Goal: Check status: Check status

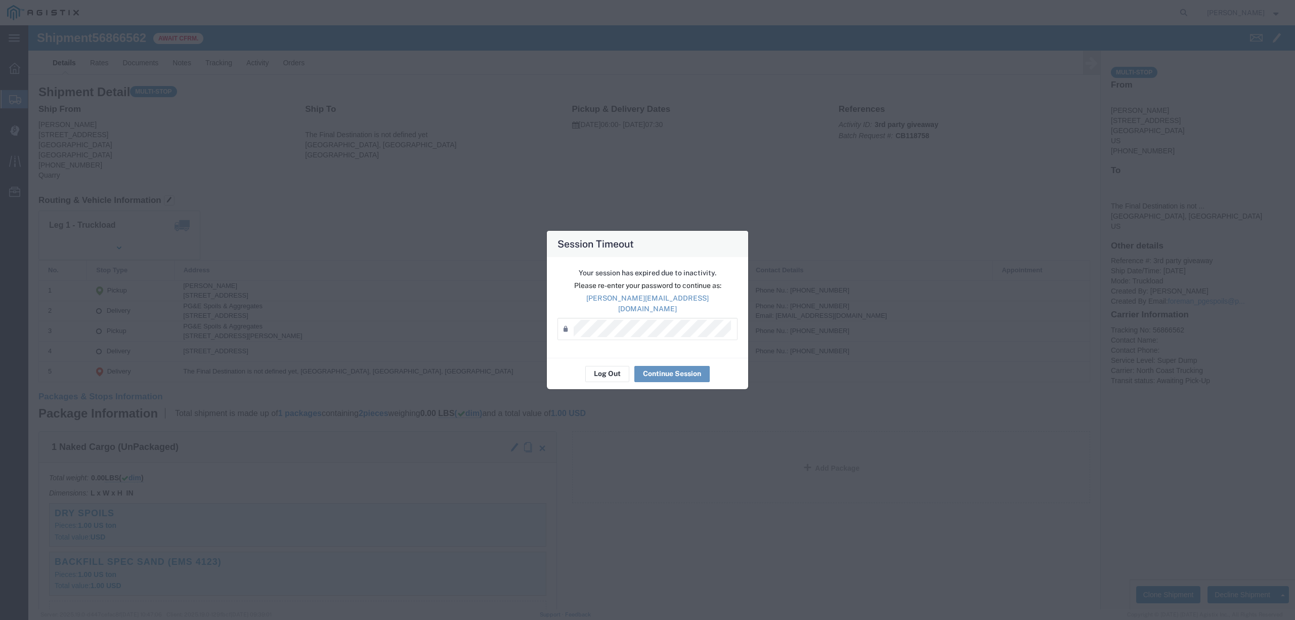
scroll to position [202, 0]
click at [673, 366] on button "Continue Session" at bounding box center [671, 374] width 75 height 16
click div "1 Naked Cargo (UnPackaged) Total weight: 0.00 LBS ( dim ) Dimensions: L x W x H…"
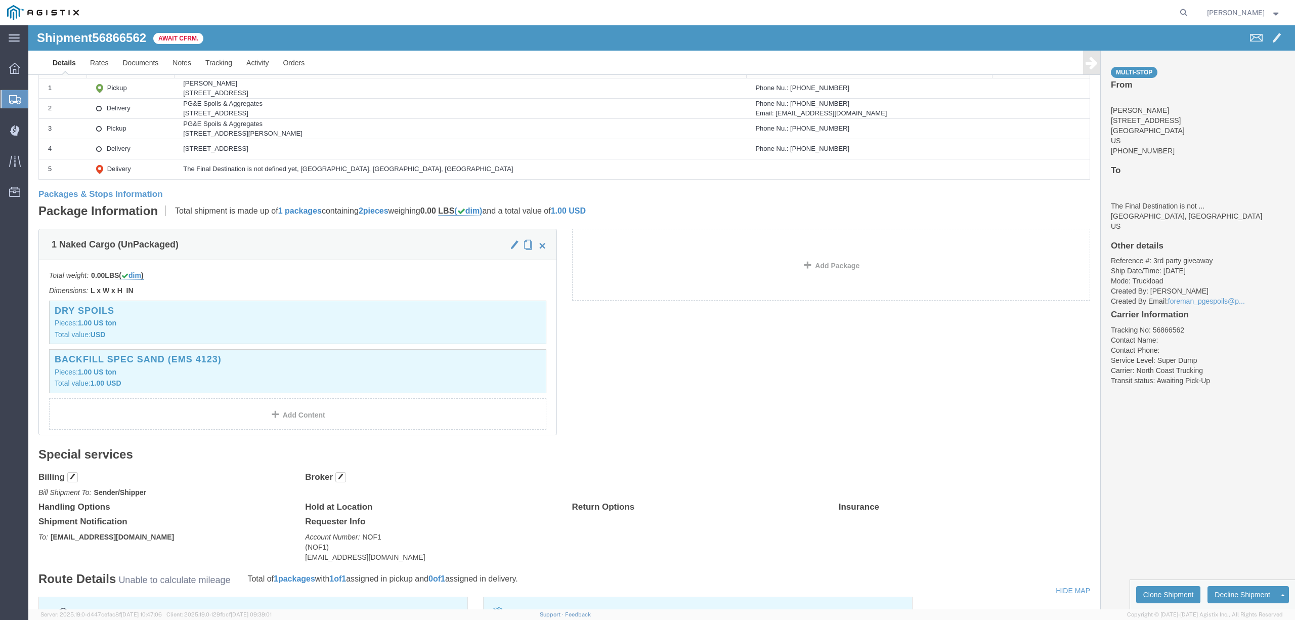
click at [1192, 11] on form at bounding box center [1184, 12] width 16 height 25
click at [1191, 13] on icon at bounding box center [1184, 13] width 14 height 14
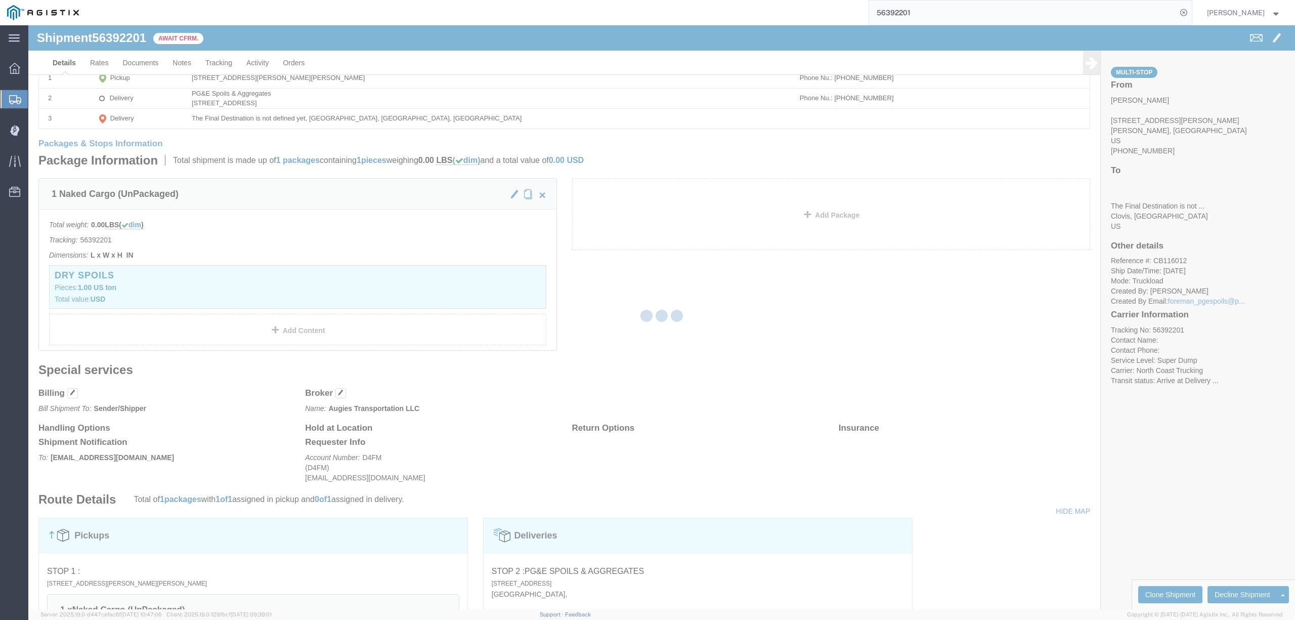
click at [221, 59] on div at bounding box center [661, 317] width 1267 height 584
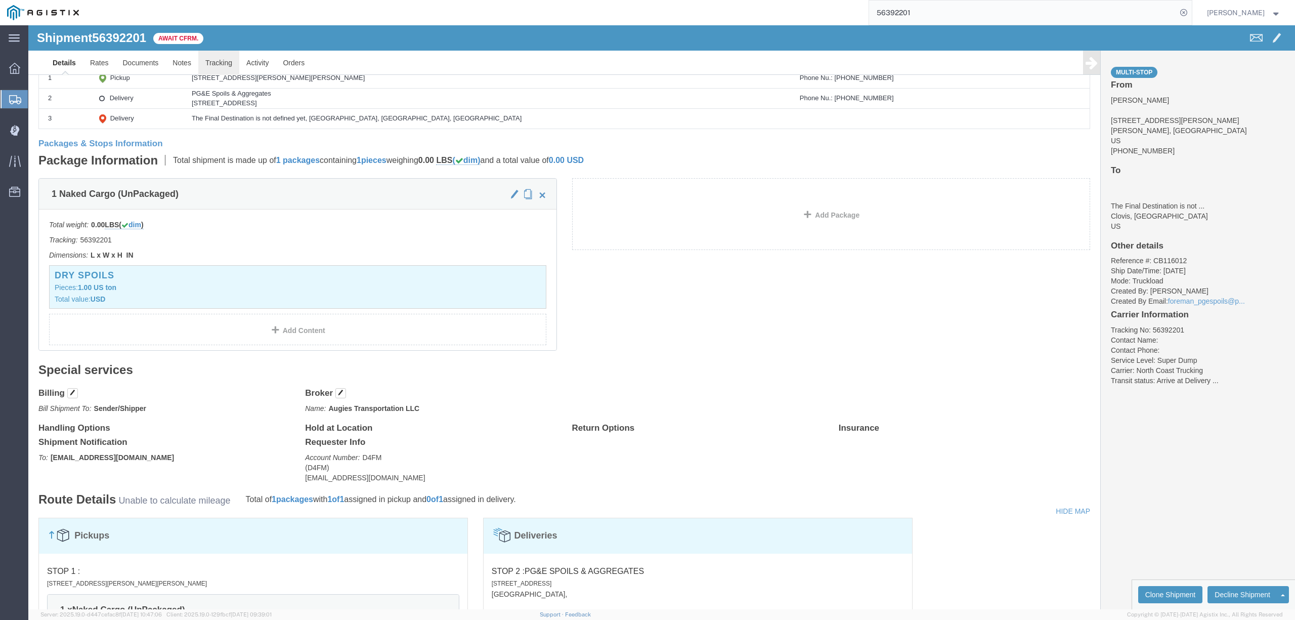
click link "Tracking"
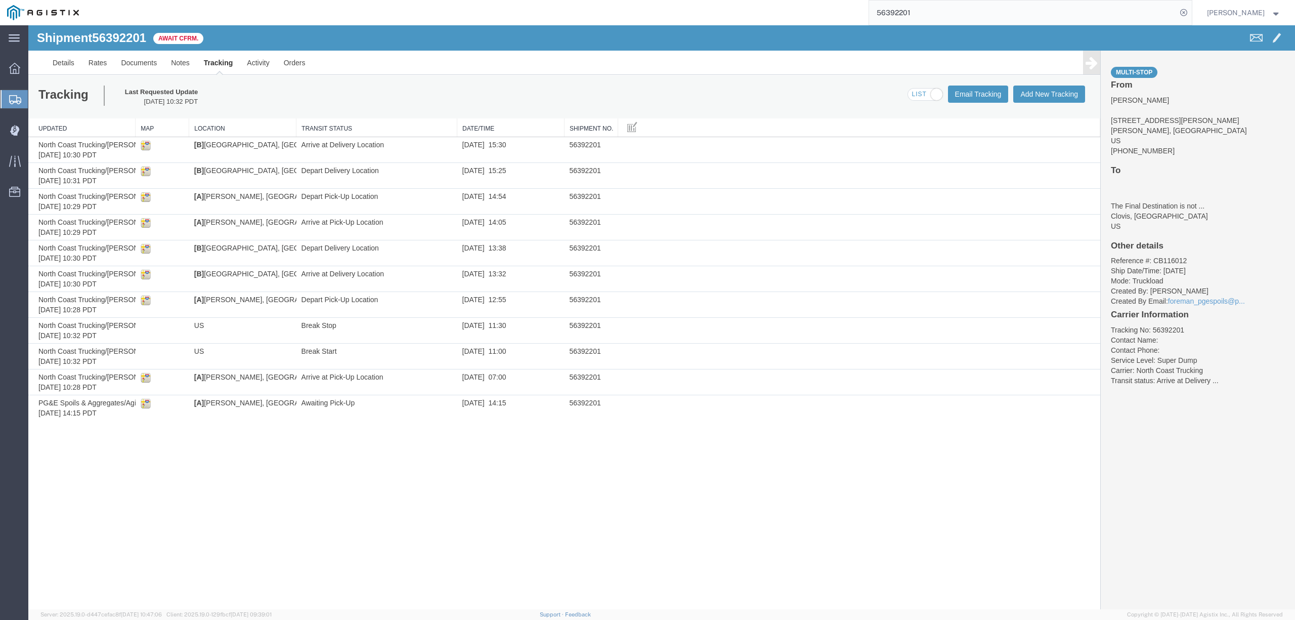
click at [899, 10] on input "56392201" at bounding box center [1023, 13] width 308 height 24
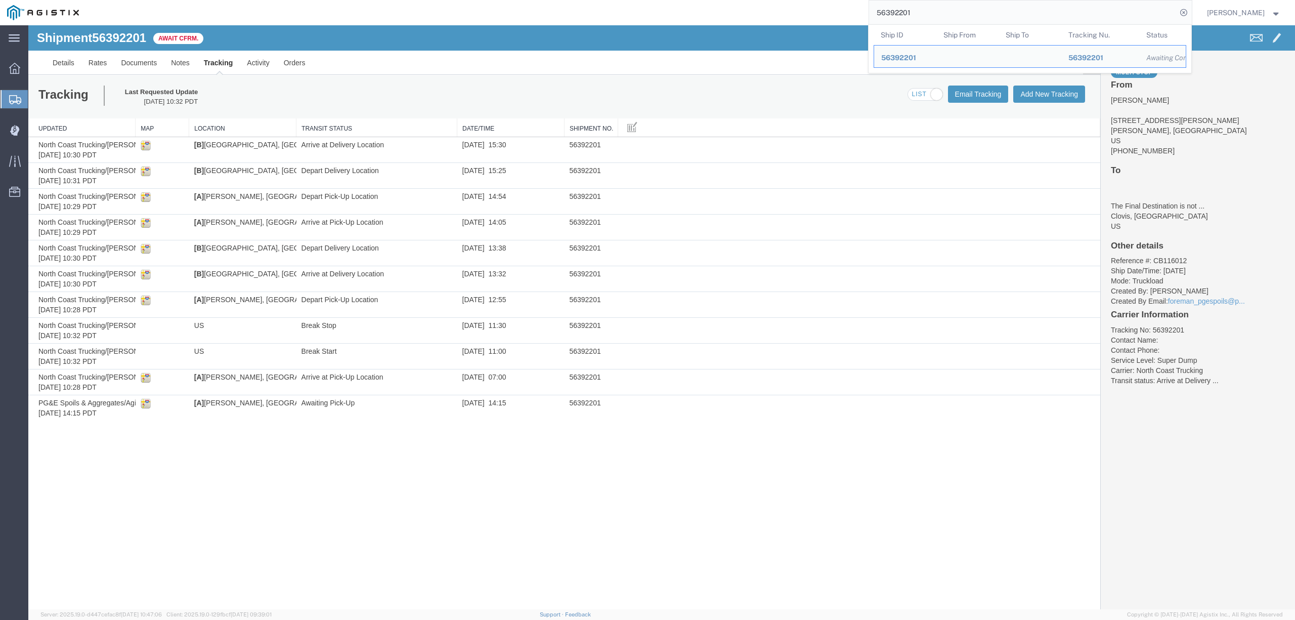
click at [899, 9] on input "56392201" at bounding box center [1023, 13] width 308 height 24
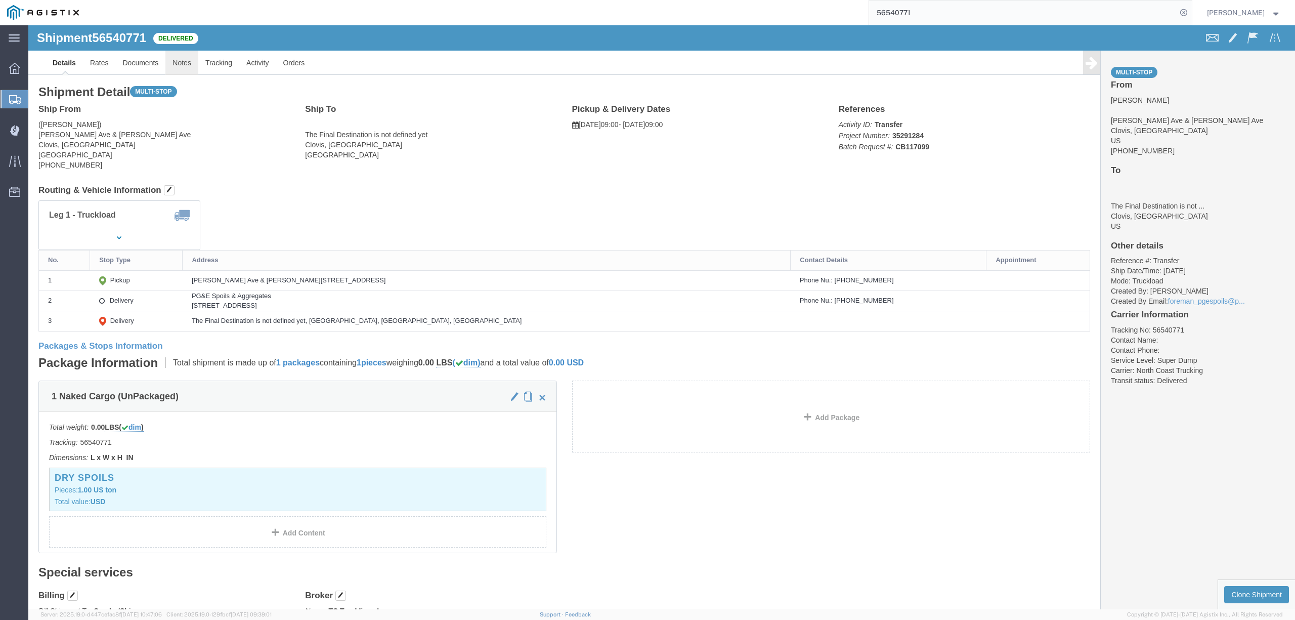
click link "Notes"
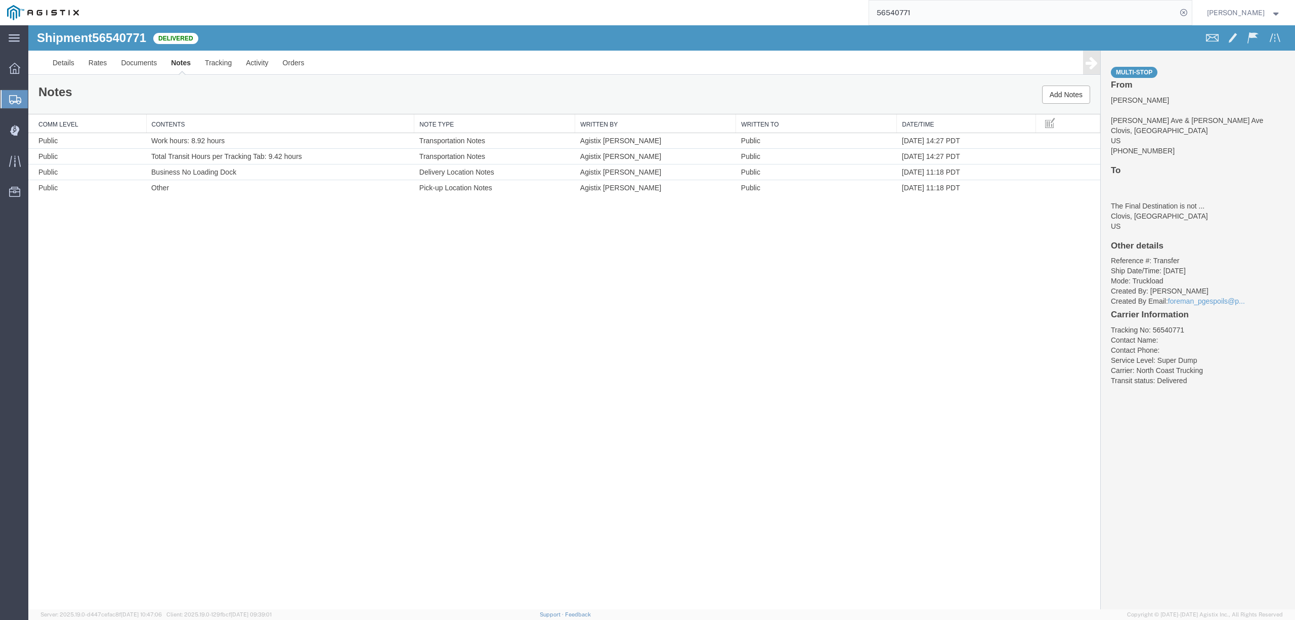
click at [926, 15] on input "56540771" at bounding box center [1023, 13] width 308 height 24
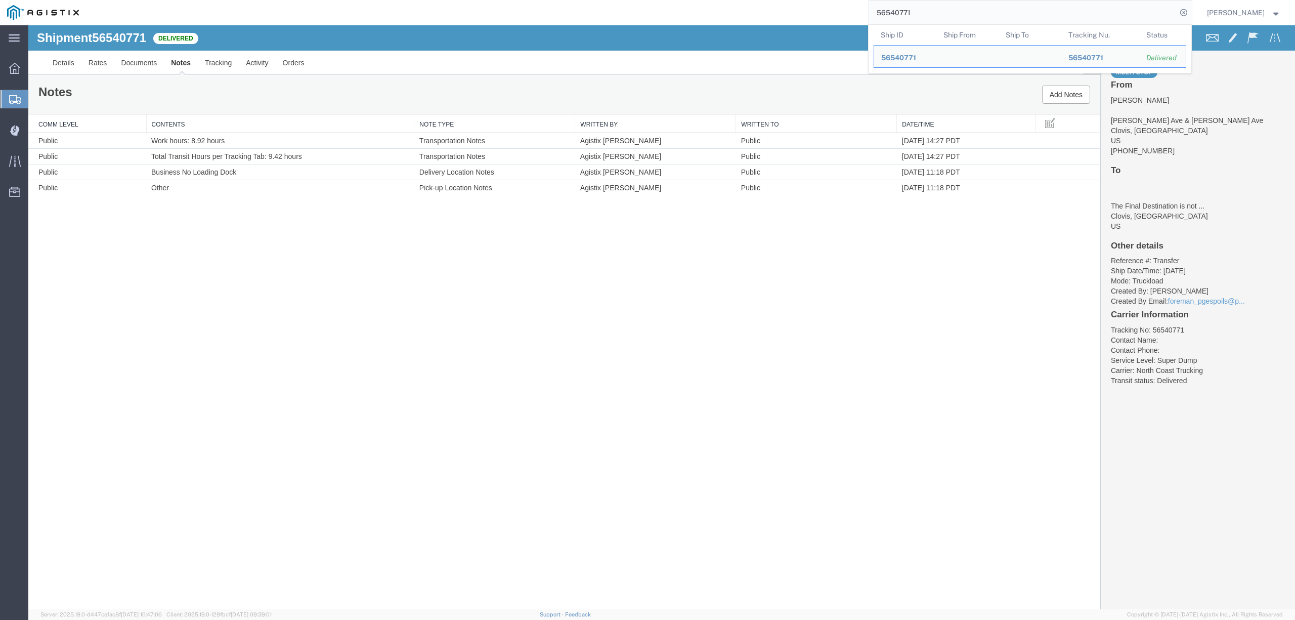
click at [926, 15] on input "56540771" at bounding box center [1023, 13] width 308 height 24
click at [987, 12] on input "56540771" at bounding box center [1023, 13] width 308 height 24
click at [932, 11] on input "56540771" at bounding box center [1023, 13] width 308 height 24
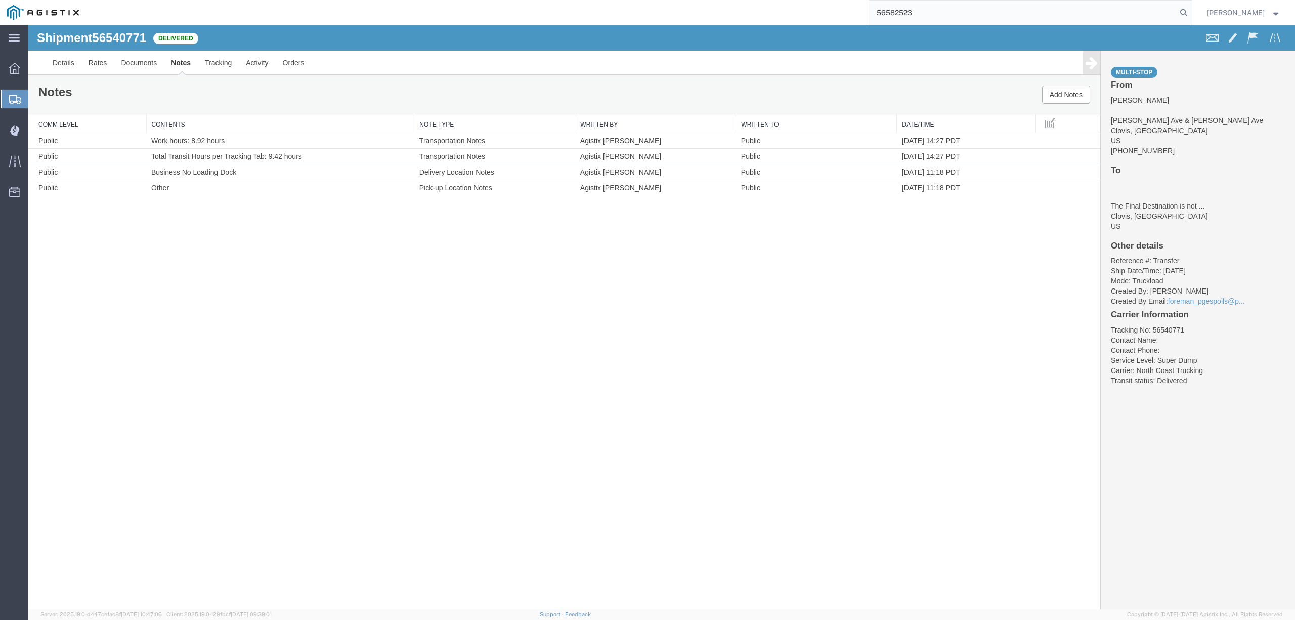
type input "56582523"
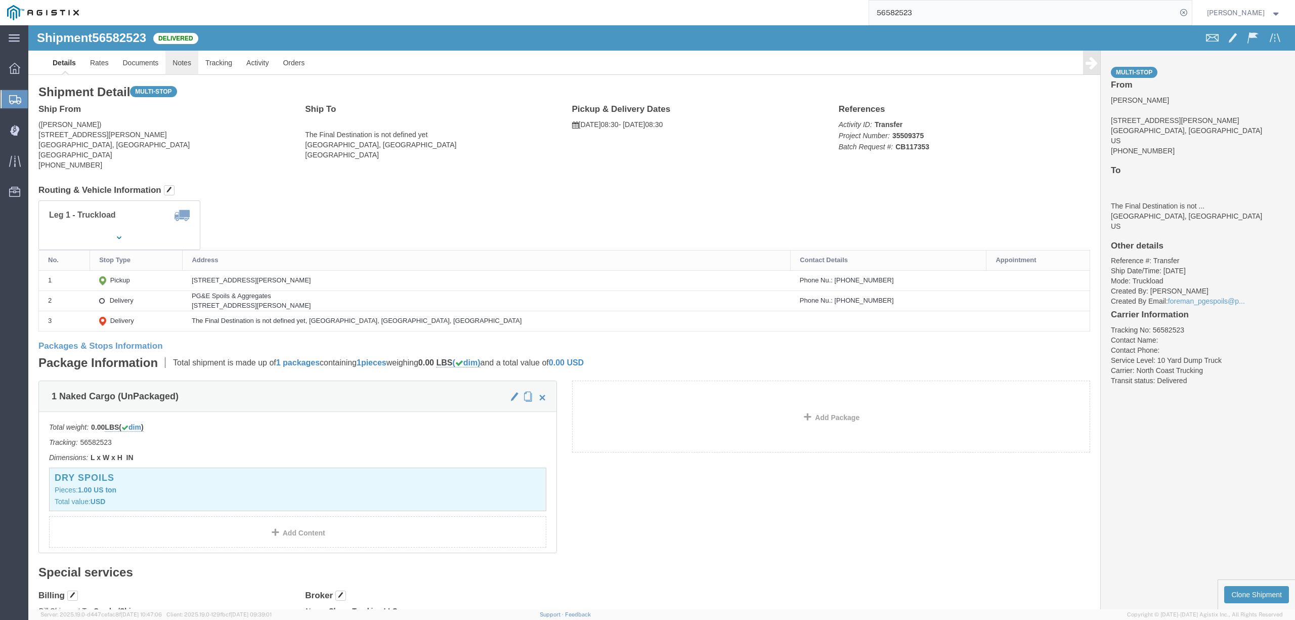
click link "Notes"
